Goal: Task Accomplishment & Management: Use online tool/utility

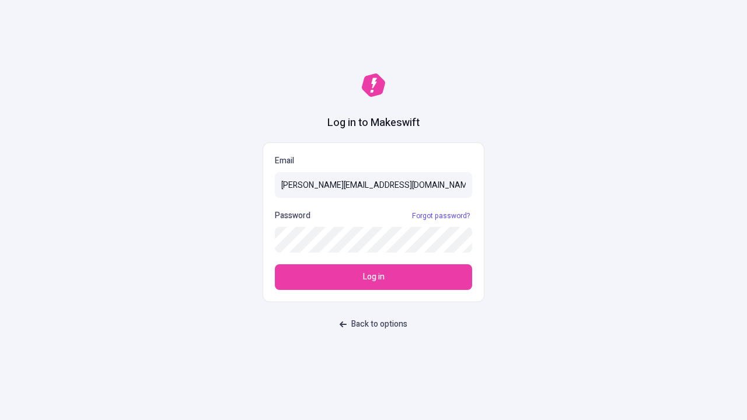
type input "[PERSON_NAME][EMAIL_ADDRESS][DOMAIN_NAME]"
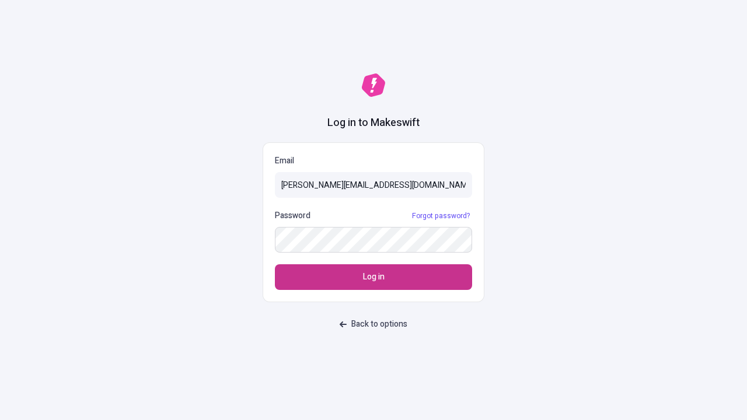
click at [374, 277] on span "Log in" at bounding box center [374, 277] width 22 height 13
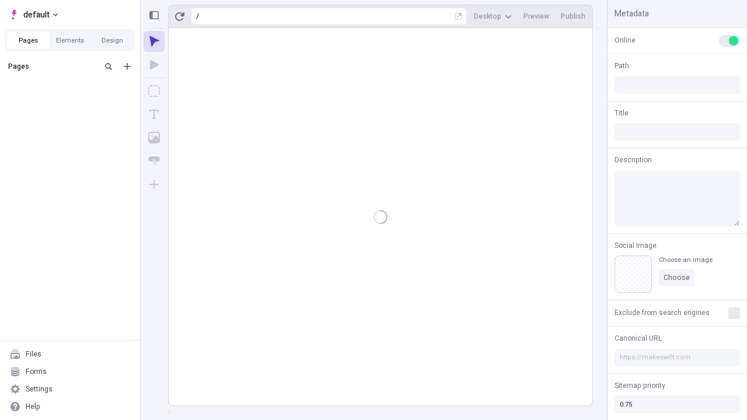
type input "/deep-link-tenuis"
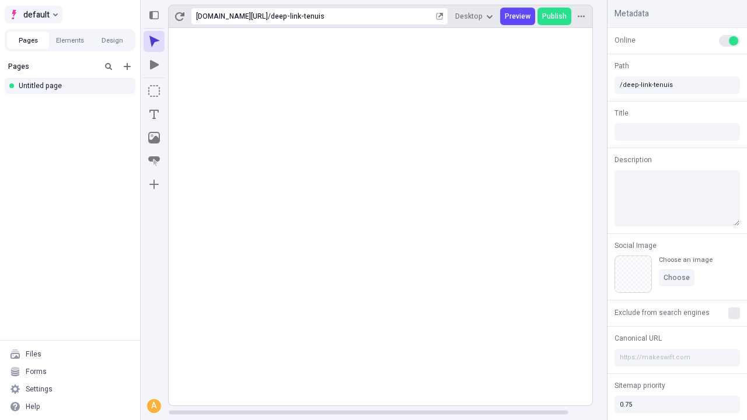
click at [33, 15] on span "default" at bounding box center [36, 15] width 26 height 14
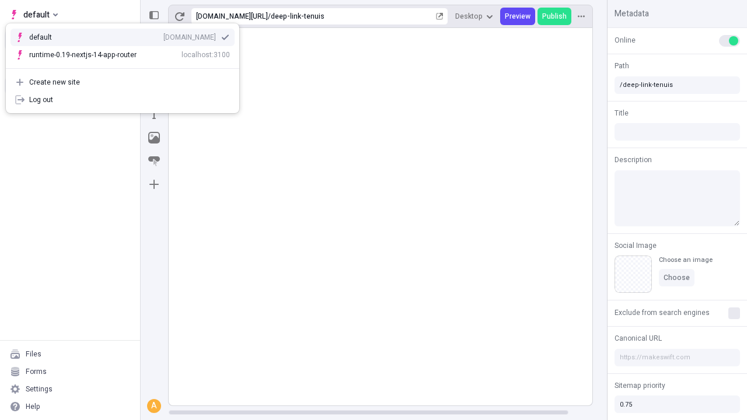
click at [163, 35] on div "[DOMAIN_NAME]" at bounding box center [189, 37] width 53 height 9
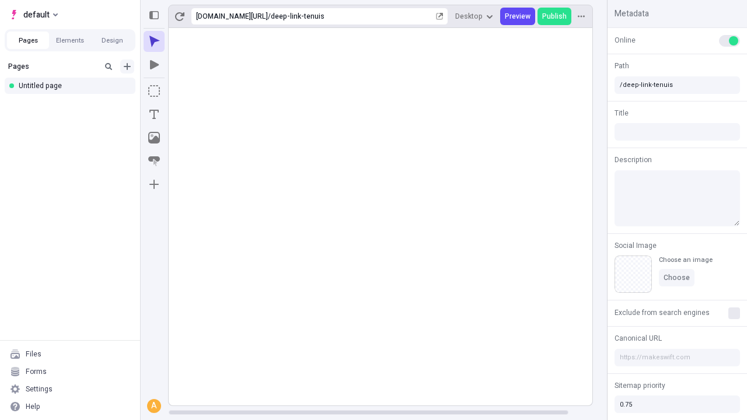
click at [127, 67] on icon "Add new" at bounding box center [127, 66] width 7 height 7
click at [74, 105] on div "Blank page" at bounding box center [74, 105] width 112 height 18
type input "/deep-link-aliquid"
click at [127, 67] on icon "Add new" at bounding box center [127, 66] width 7 height 7
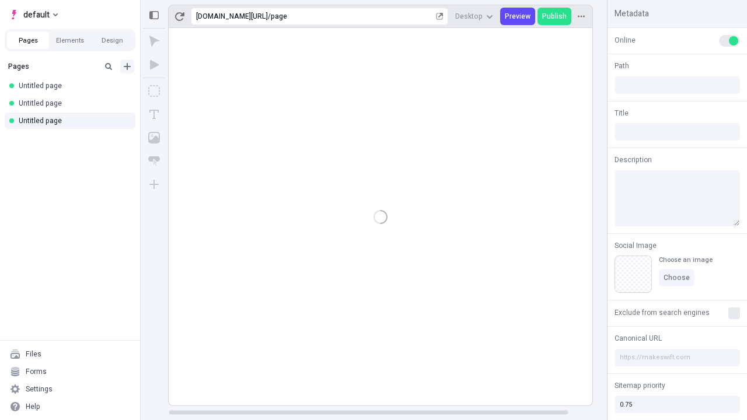
type input "/page"
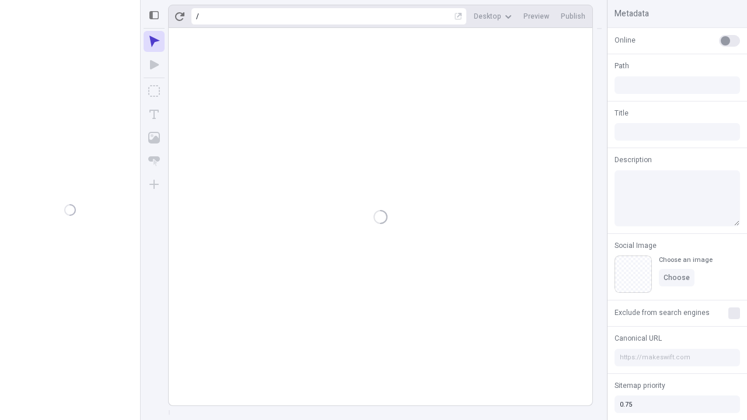
type input "/deep-link-aliquid"
